Goal: Use online tool/utility: Utilize a website feature to perform a specific function

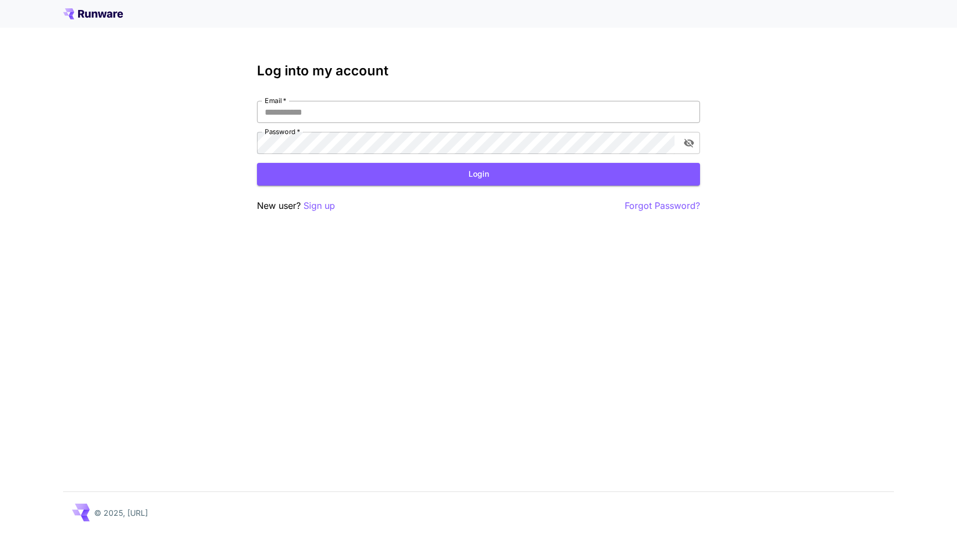
click at [299, 108] on input "Email   *" at bounding box center [478, 112] width 443 height 22
type input "**********"
click at [380, 171] on button "Login" at bounding box center [478, 174] width 443 height 23
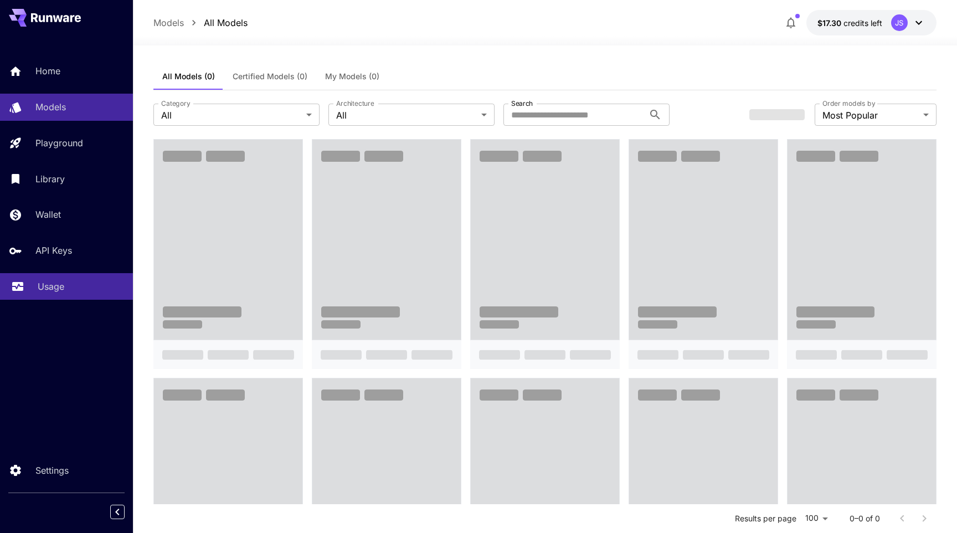
click at [33, 289] on link "Usage" at bounding box center [66, 286] width 133 height 27
